Goal: Information Seeking & Learning: Learn about a topic

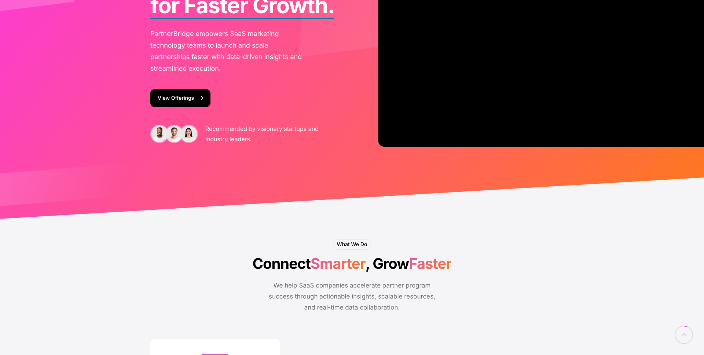
scroll to position [124, 0]
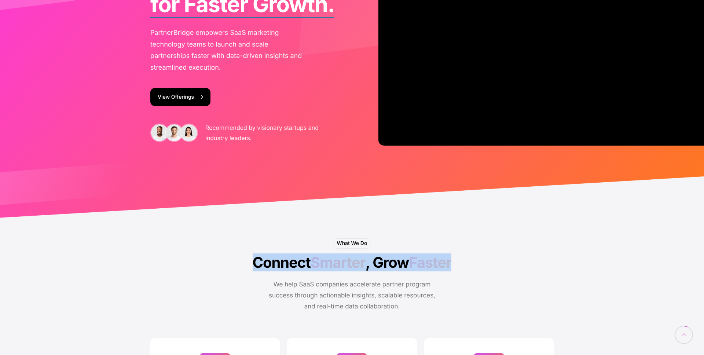
drag, startPoint x: 458, startPoint y: 263, endPoint x: 241, endPoint y: 251, distance: 217.3
click at [235, 252] on div "What We Do Connect Smarter , Grow Faster We help SaaS companies accelerate part…" at bounding box center [352, 278] width 286 height 81
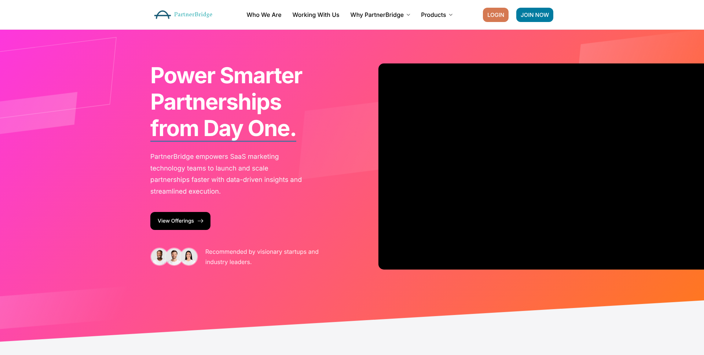
click at [497, 12] on span "LOGIN" at bounding box center [495, 14] width 17 height 5
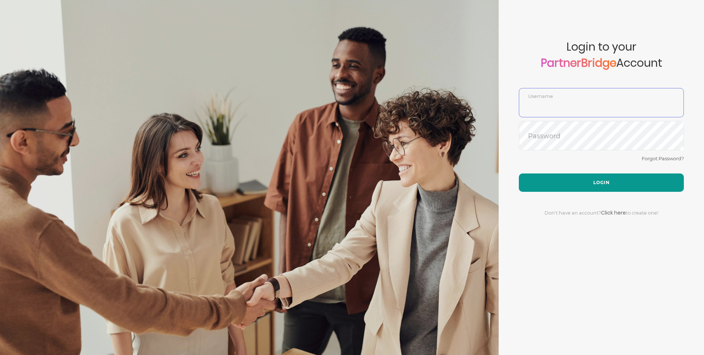
type input "GauthamPandiyan"
click at [593, 183] on button "Login" at bounding box center [600, 182] width 165 height 18
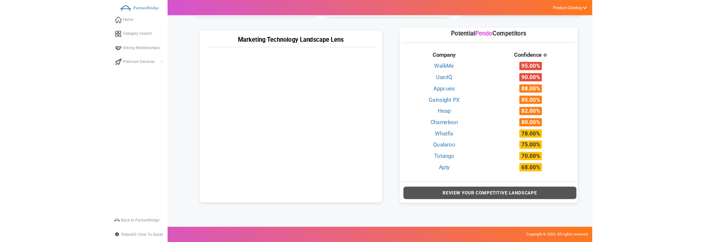
scroll to position [325, 0]
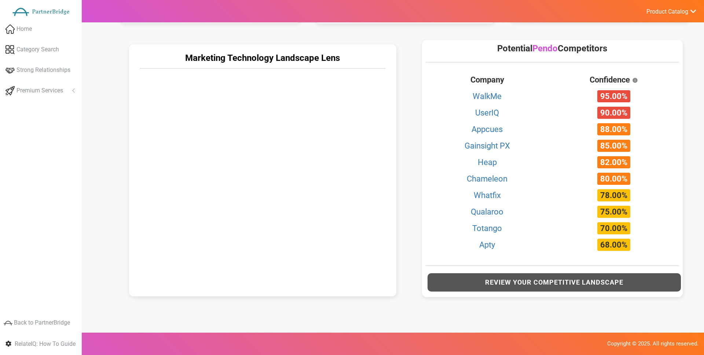
click at [318, 186] on icon at bounding box center [262, 182] width 213 height 213
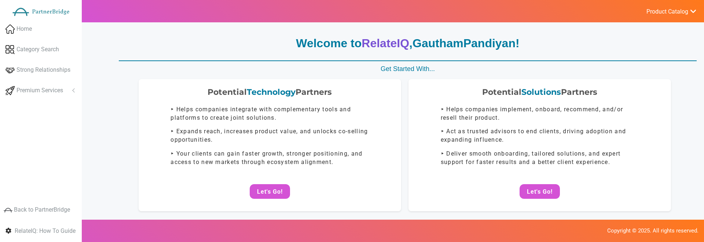
click at [656, 16] on link "Product Catalog" at bounding box center [667, 11] width 58 height 10
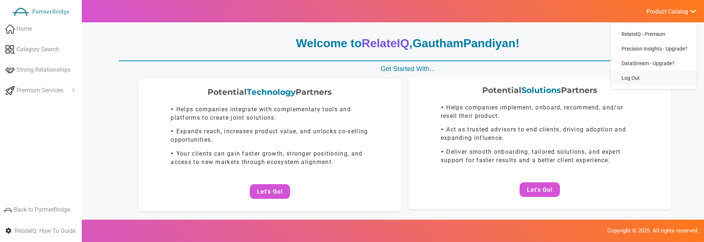
click at [636, 80] on link "Log Out" at bounding box center [653, 78] width 86 height 15
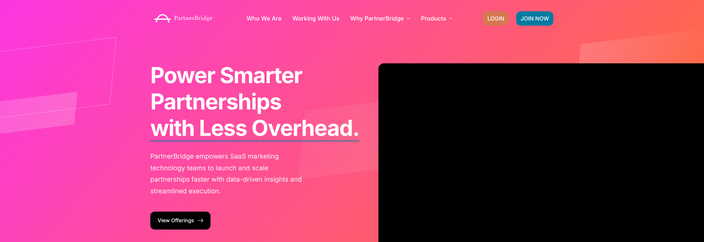
click at [491, 21] on span "LOGIN" at bounding box center [495, 18] width 17 height 5
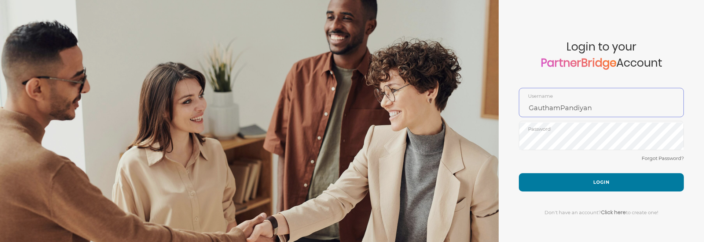
click at [559, 99] on input "GauthamPandiyan" at bounding box center [601, 108] width 164 height 18
click at [559, 99] on div "GauthamPandiyan Username" at bounding box center [600, 102] width 165 height 29
click at [559, 98] on div "GauthamPandiyan Username" at bounding box center [600, 102] width 165 height 29
drag, startPoint x: 559, startPoint y: 99, endPoint x: 559, endPoint y: 103, distance: 4.0
click at [559, 98] on div "GauthamPandiyan Username" at bounding box center [600, 102] width 165 height 29
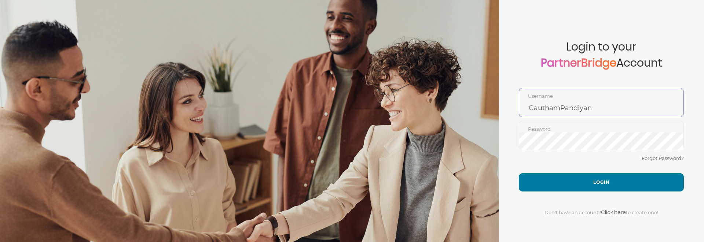
click at [559, 105] on input "GauthamPandiyan" at bounding box center [601, 108] width 164 height 18
type input "DemoUser"
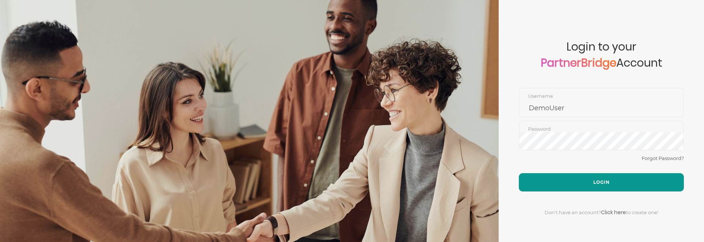
click at [635, 188] on button "Login" at bounding box center [600, 182] width 165 height 18
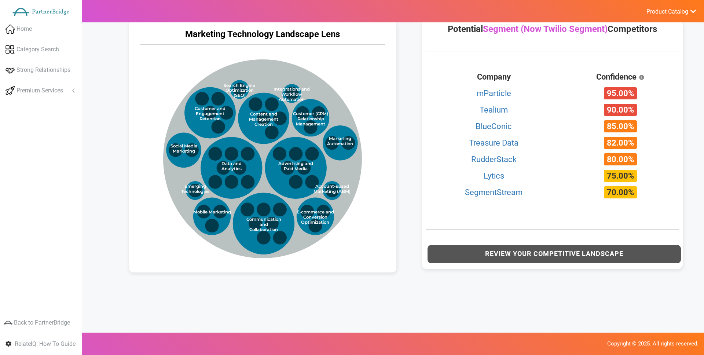
scroll to position [351, 0]
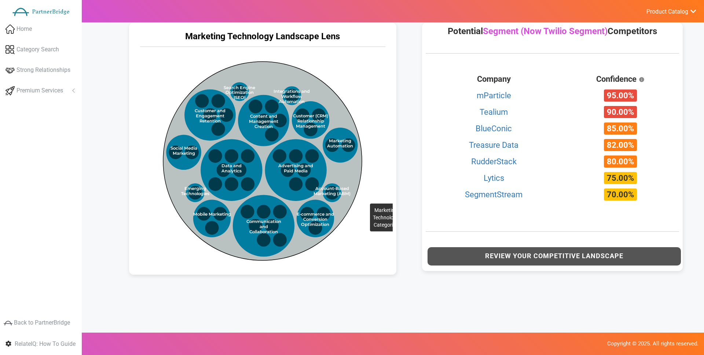
click at [355, 172] on circle at bounding box center [262, 161] width 199 height 199
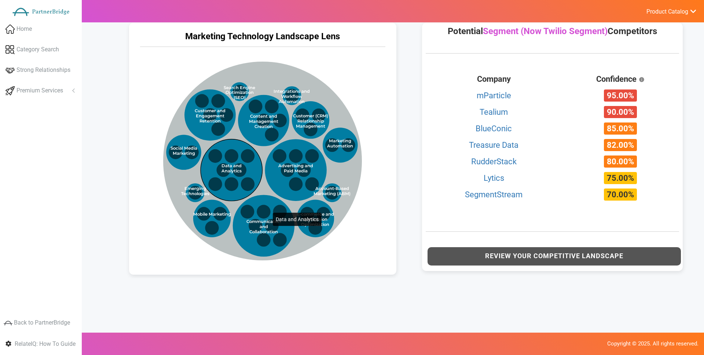
click at [258, 181] on circle at bounding box center [232, 170] width 62 height 62
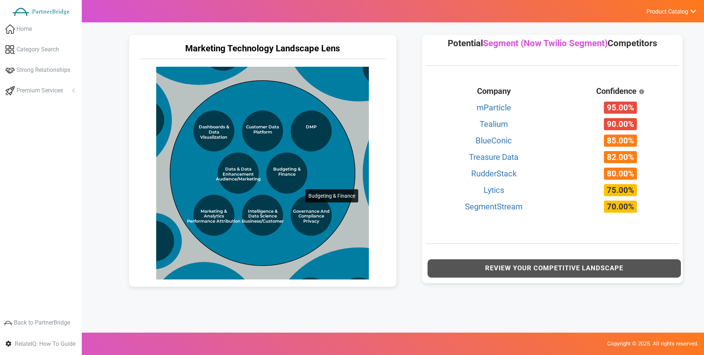
scroll to position [348, 0]
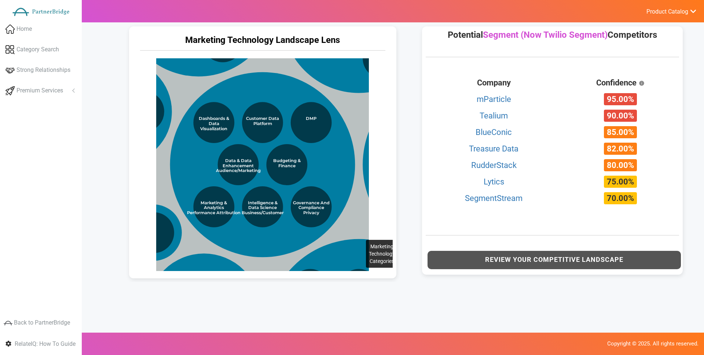
click at [351, 208] on circle at bounding box center [355, 137] width 595 height 595
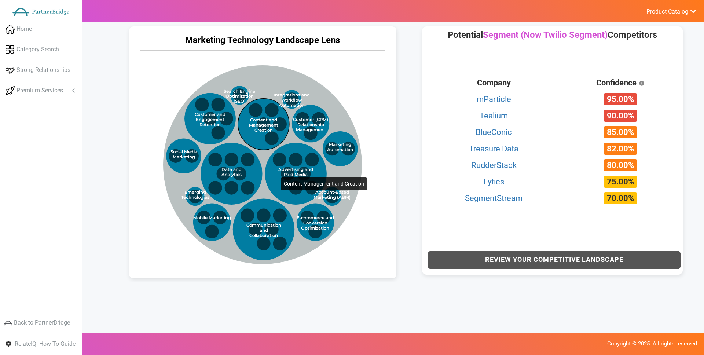
click at [266, 145] on circle at bounding box center [263, 123] width 51 height 51
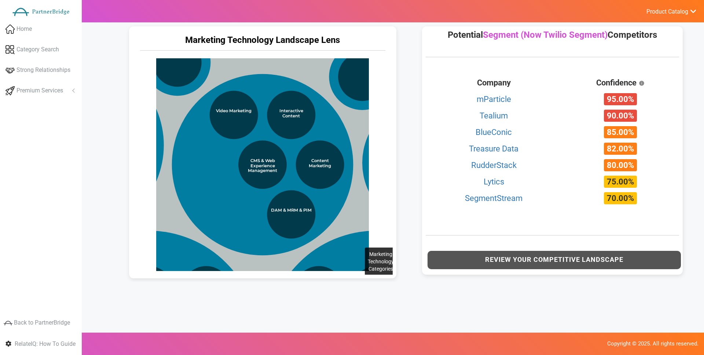
click at [350, 216] on circle at bounding box center [258, 307] width 702 height 702
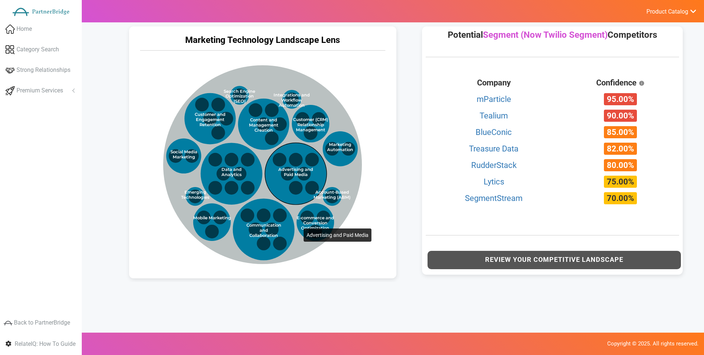
click at [289, 197] on circle at bounding box center [296, 174] width 62 height 62
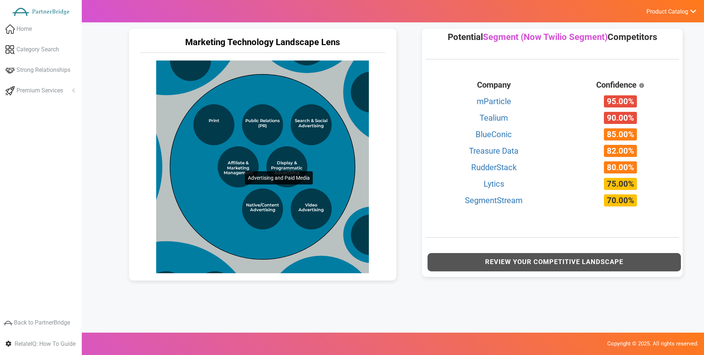
click at [230, 139] on circle at bounding box center [262, 166] width 185 height 185
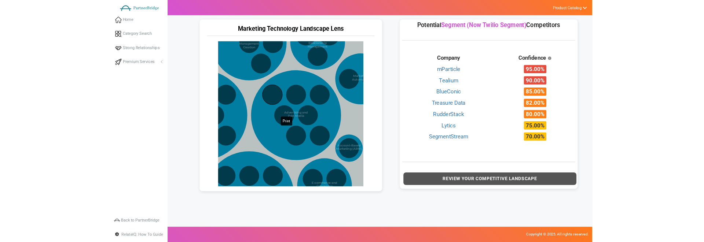
scroll to position [342, 0]
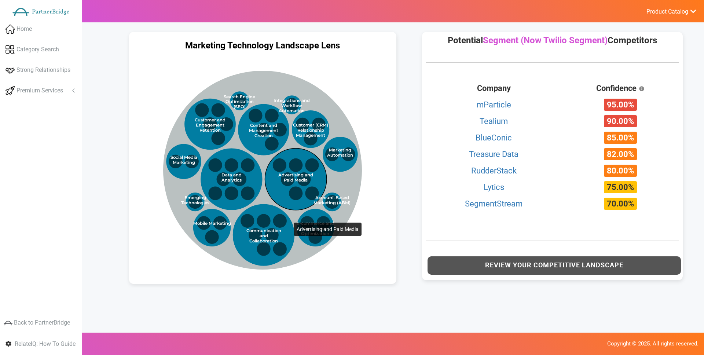
click at [278, 191] on circle at bounding box center [296, 179] width 62 height 62
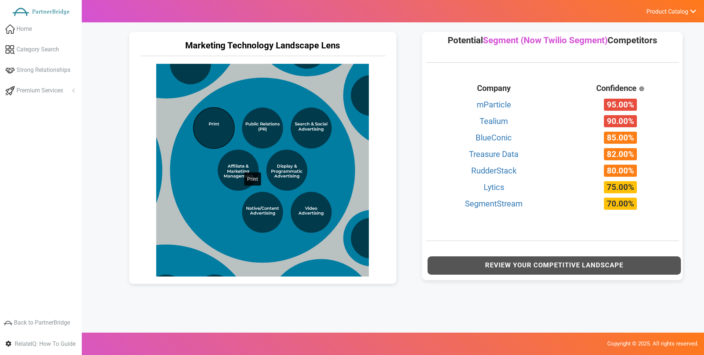
click at [228, 139] on circle at bounding box center [213, 127] width 41 height 41
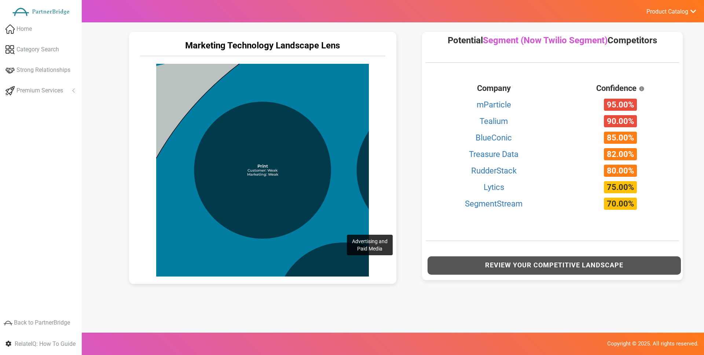
click at [333, 203] on circle at bounding box center [425, 310] width 618 height 618
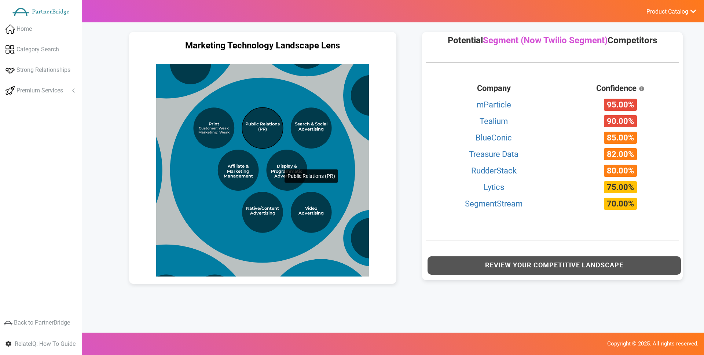
click at [265, 134] on circle at bounding box center [262, 127] width 41 height 41
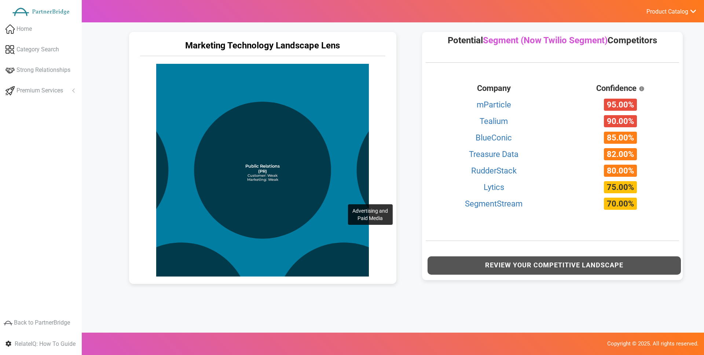
click at [333, 173] on circle at bounding box center [262, 310] width 618 height 618
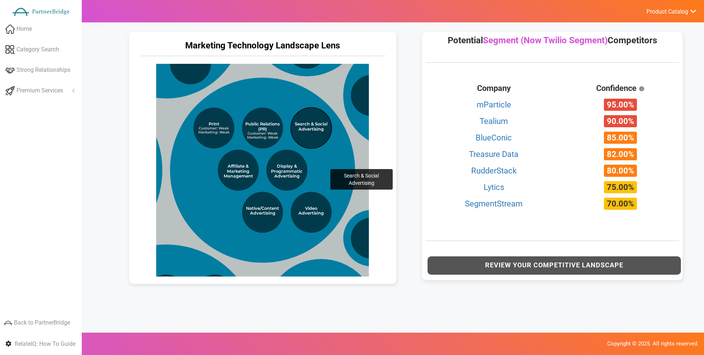
click at [315, 137] on circle at bounding box center [311, 127] width 41 height 41
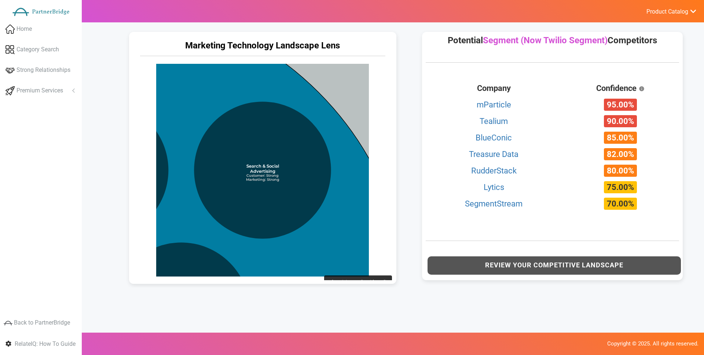
click at [309, 242] on circle at bounding box center [100, 310] width 618 height 618
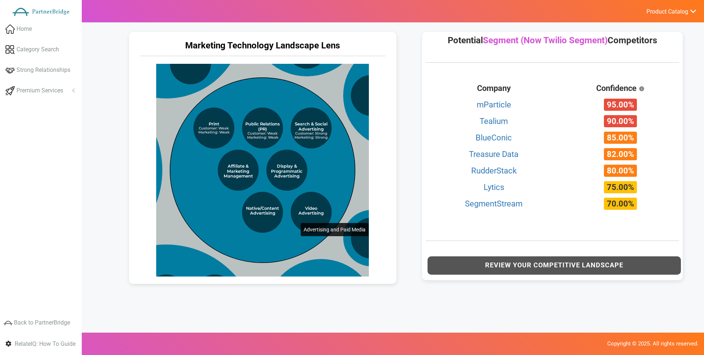
click at [286, 191] on circle at bounding box center [262, 169] width 185 height 185
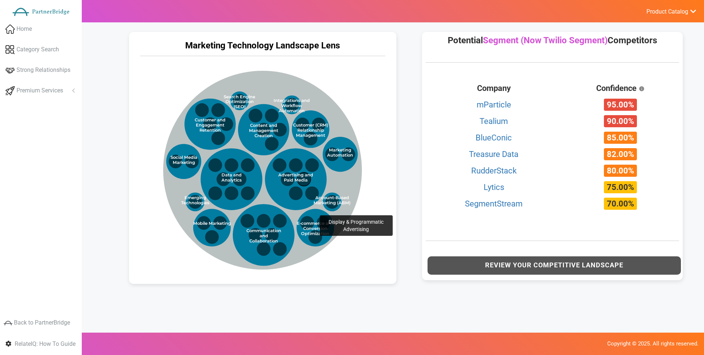
click at [305, 183] on circle at bounding box center [304, 179] width 14 height 14
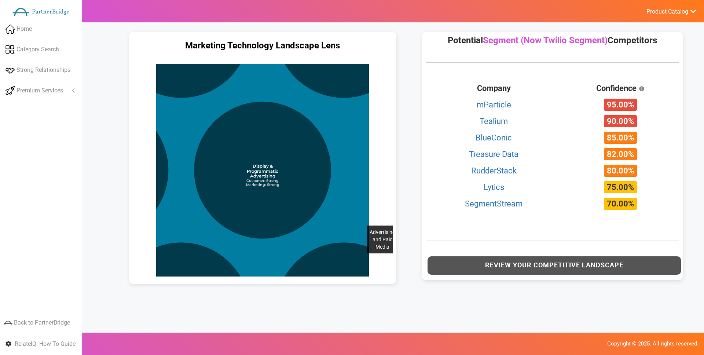
click at [352, 194] on circle at bounding box center [181, 170] width 618 height 618
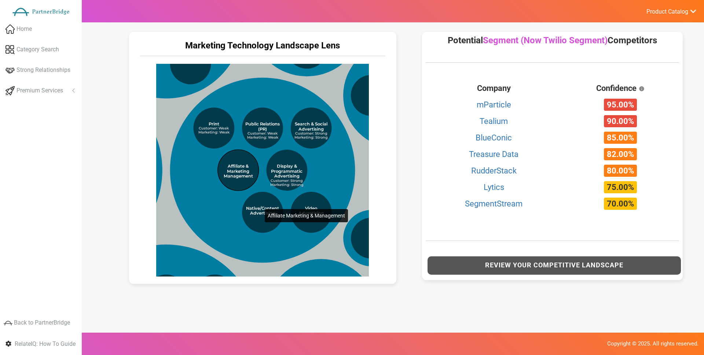
click at [245, 177] on circle at bounding box center [238, 170] width 41 height 41
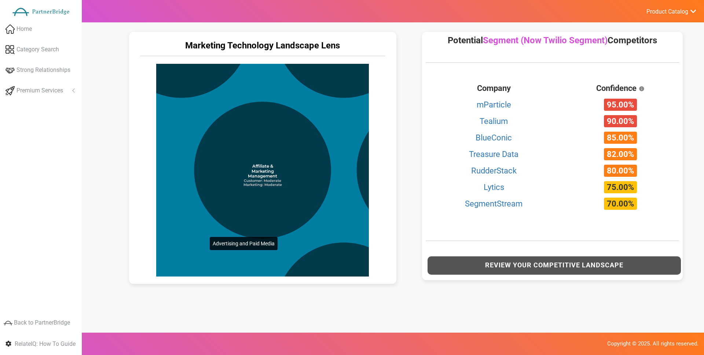
click at [194, 207] on circle at bounding box center [344, 170] width 618 height 618
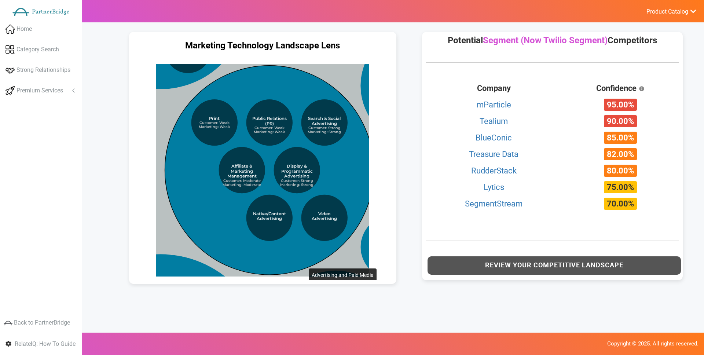
drag, startPoint x: 292, startPoint y: 236, endPoint x: 289, endPoint y: 232, distance: 4.7
click at [292, 235] on circle at bounding box center [269, 169] width 209 height 209
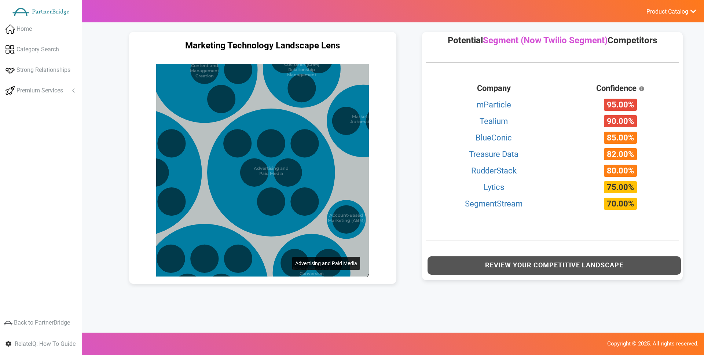
click at [278, 225] on g "Marketing Technology Categories Data and Analytics Advertising and Paid Media C…" at bounding box center [202, 153] width 411 height 411
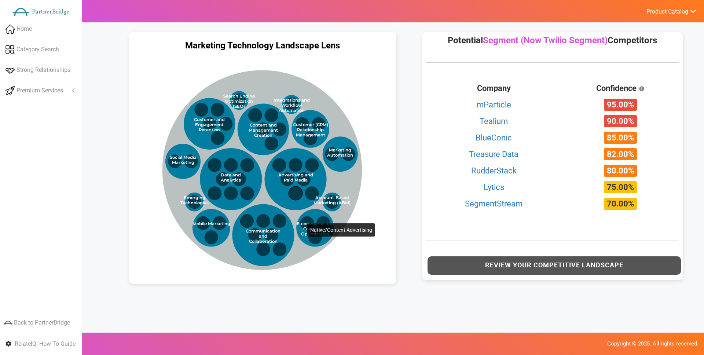
click at [299, 187] on circle at bounding box center [296, 193] width 14 height 14
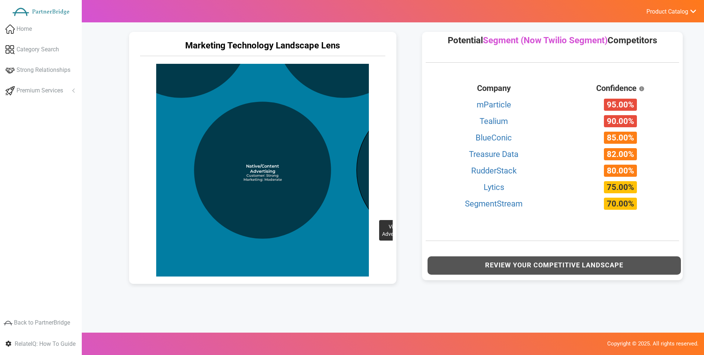
click at [364, 188] on circle at bounding box center [425, 169] width 137 height 137
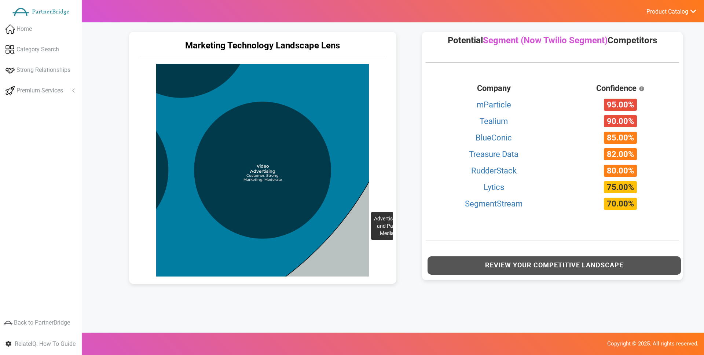
click at [357, 180] on circle at bounding box center [100, 29] width 618 height 618
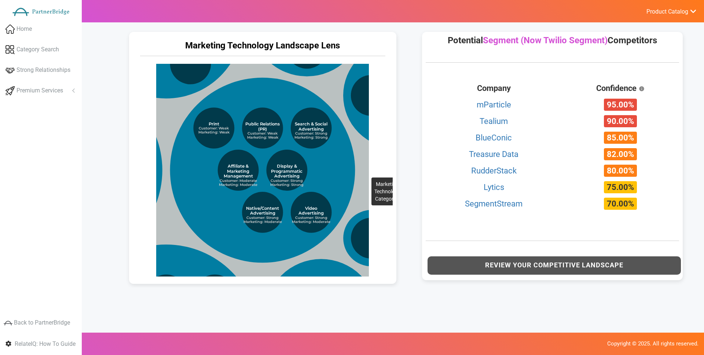
click at [358, 146] on circle at bounding box center [162, 142] width 595 height 595
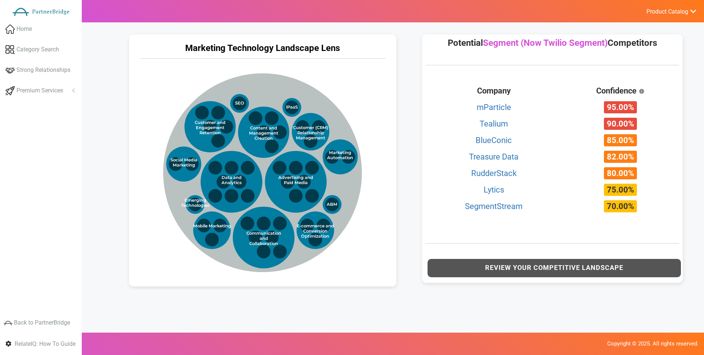
scroll to position [337, 0]
